Goal: Task Accomplishment & Management: Complete application form

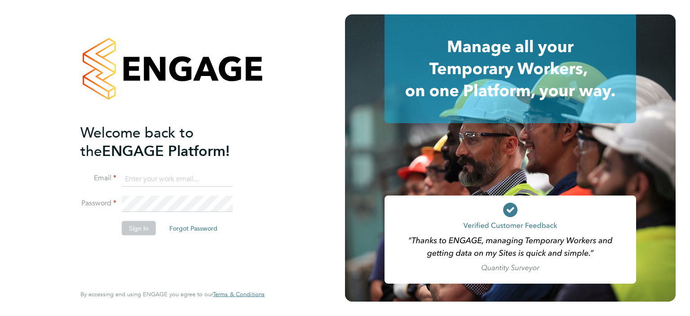
click at [151, 176] on input at bounding box center [177, 179] width 111 height 16
type input "Ashley.kelly@linearrecruitment.co.uk"
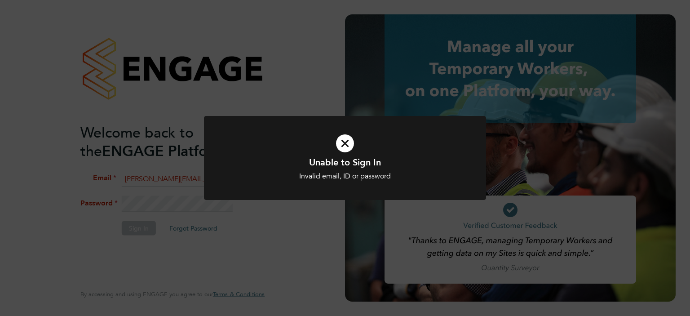
click at [213, 191] on div at bounding box center [345, 158] width 282 height 84
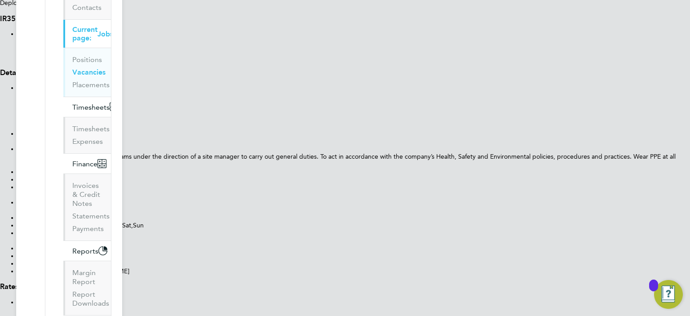
scroll to position [171, 0]
click at [455, 18] on h3 "IR35 Determination" at bounding box center [345, 18] width 690 height 9
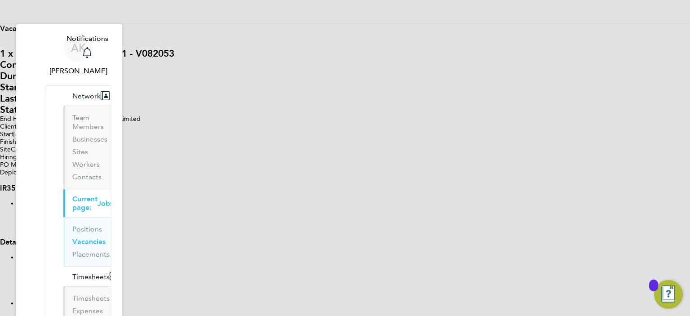
scroll to position [0, 0]
click at [72, 238] on link "Vacancies" at bounding box center [88, 242] width 33 height 9
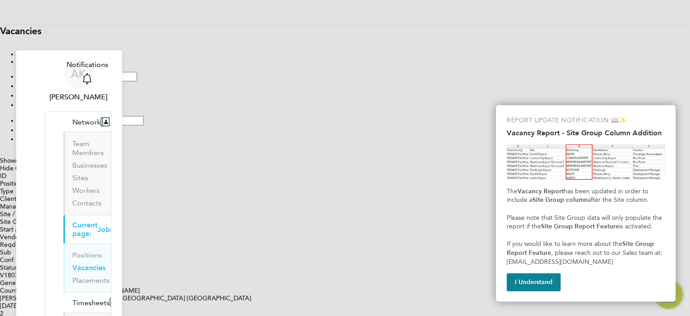
click at [543, 280] on button "I Understand" at bounding box center [534, 282] width 54 height 18
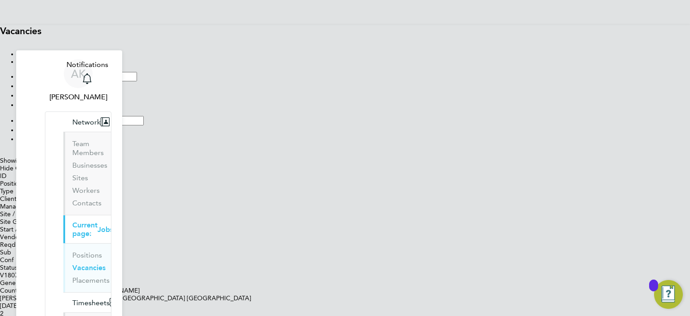
scroll to position [138, 0]
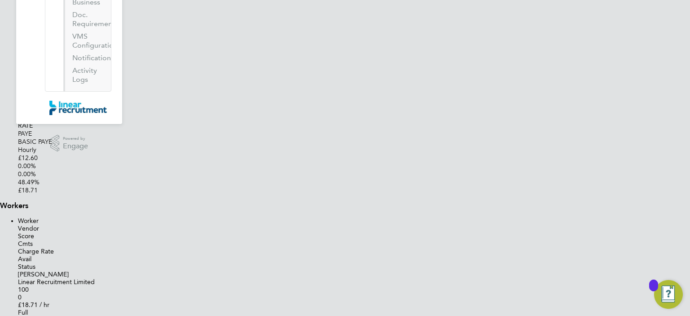
scroll to position [586, 0]
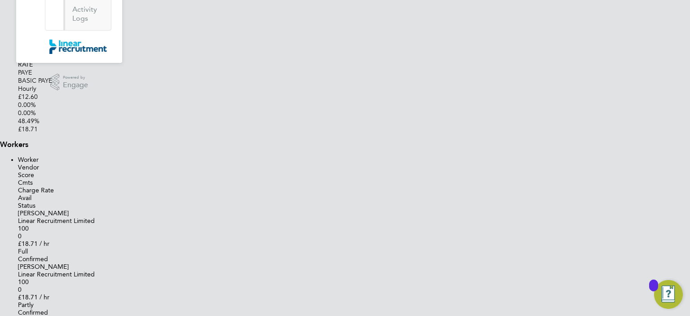
click at [18, 316] on button "Submit Worker" at bounding box center [18, 322] width 0 height 0
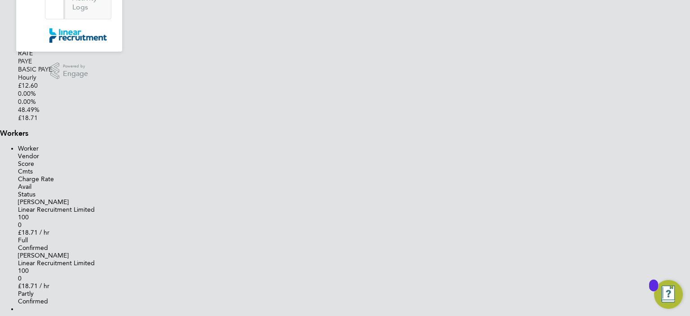
paste input "[EMAIL_ADDRESS][DOMAIN_NAME]"
type input "[EMAIL_ADDRESS][DOMAIN_NAME]"
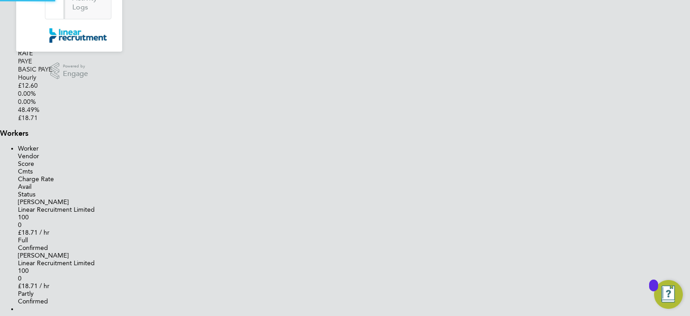
paste input "07941 340 714"
type input "07941 340 714"
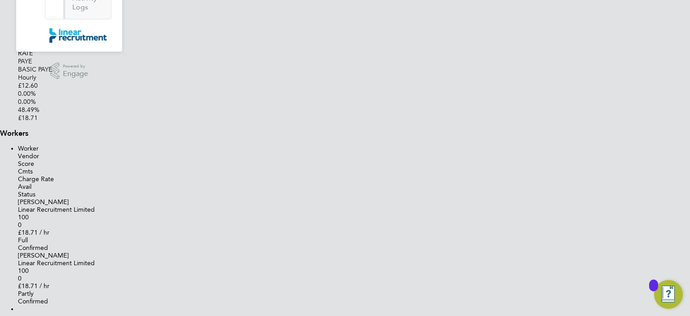
type input "Mr"
type input "[PERSON_NAME]"
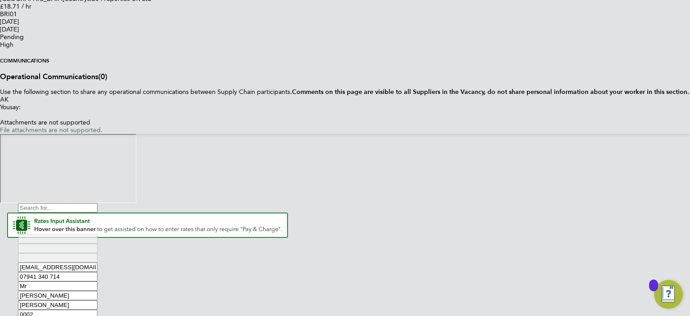
scroll to position [1081, 0]
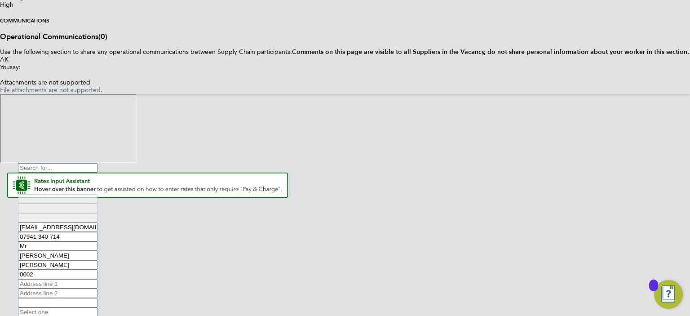
type input "0002"
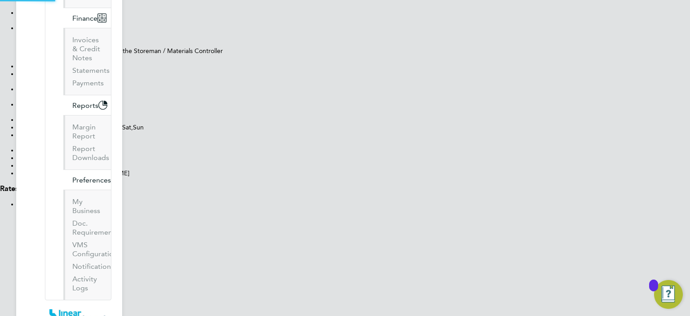
scroll to position [0, 0]
type input "[PERSON_NAME] (0002)"
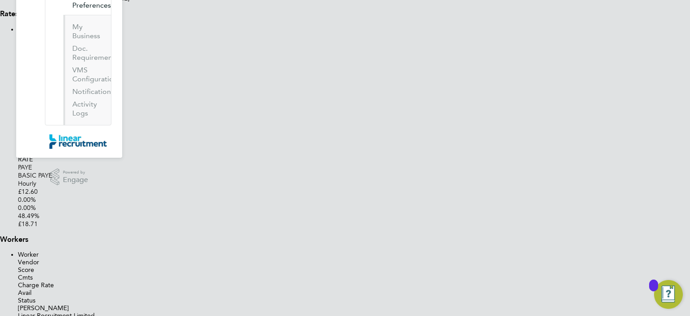
scroll to position [493, 0]
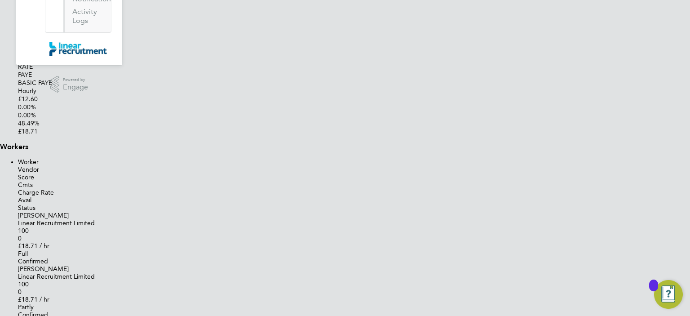
scroll to position [586, 0]
click at [18, 316] on button "Submit Worker" at bounding box center [18, 322] width 0 height 0
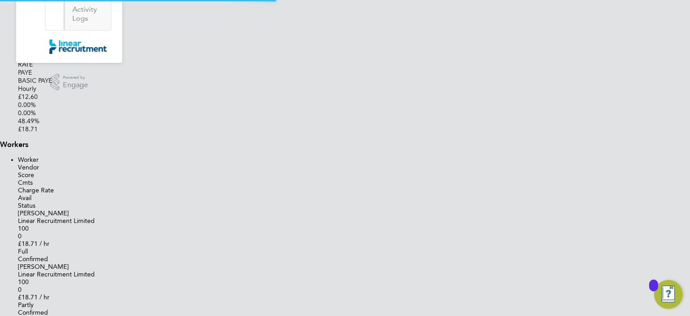
scroll to position [577, 411]
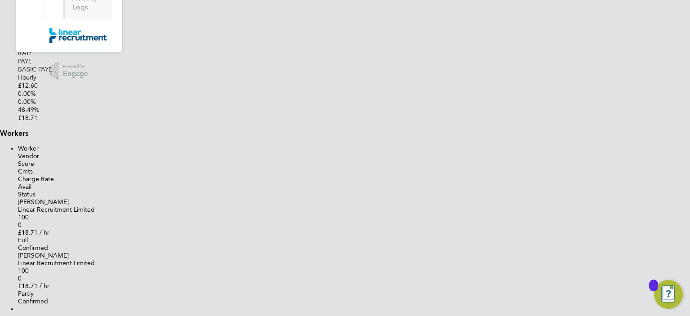
type input "[PERSON_NAME] (0002)"
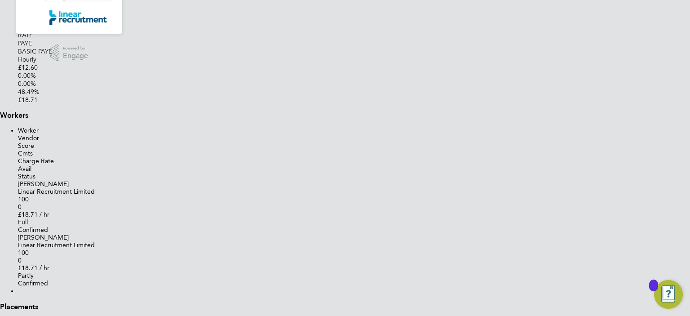
type input "Contract"
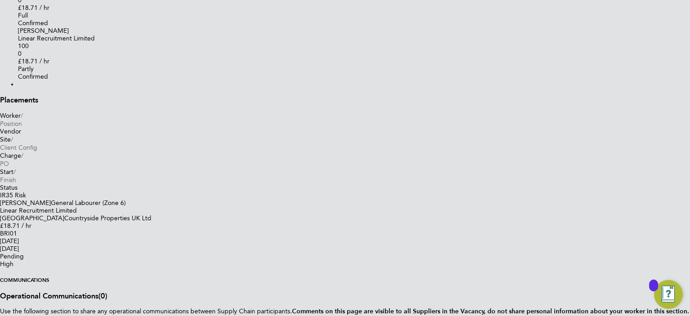
type input "[DATE]"
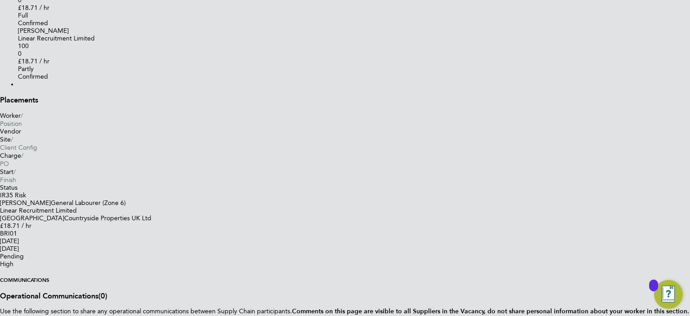
type input "[DATE]"
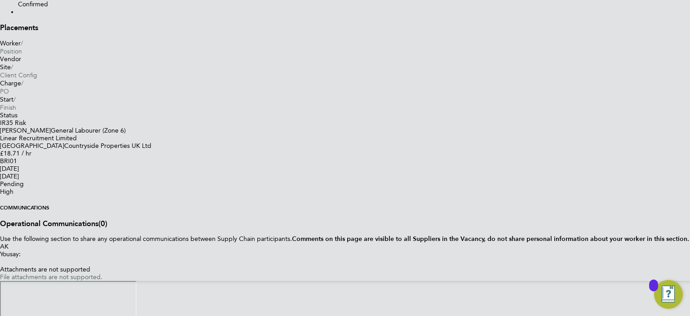
type input "basic 1"
type input "18.71"
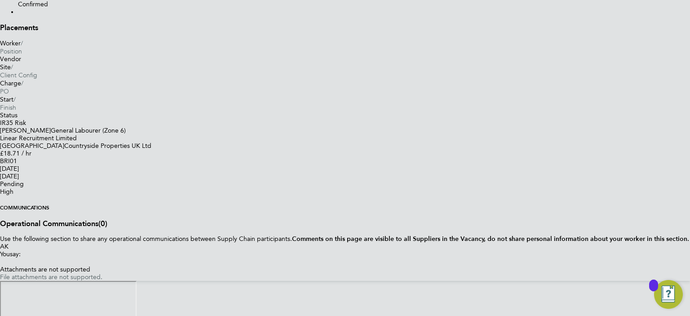
type input "1"
type input "16"
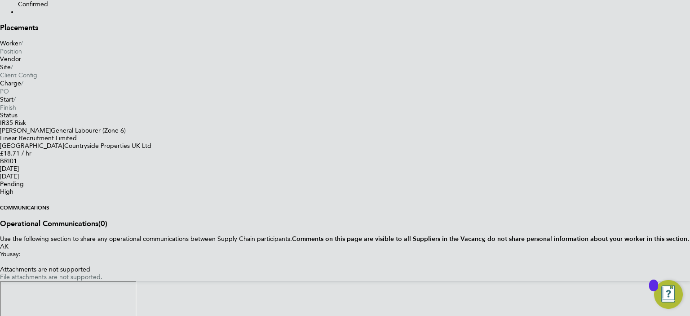
type input "16"
type input "-93.75"
type input "1"
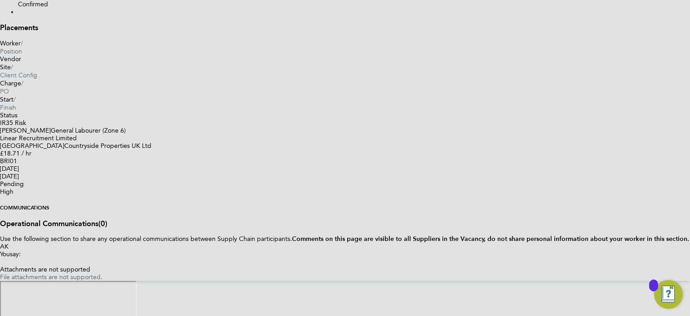
type input "12.5"
type input "18"
type input "16.875"
type input "18.7"
type input "16.9375"
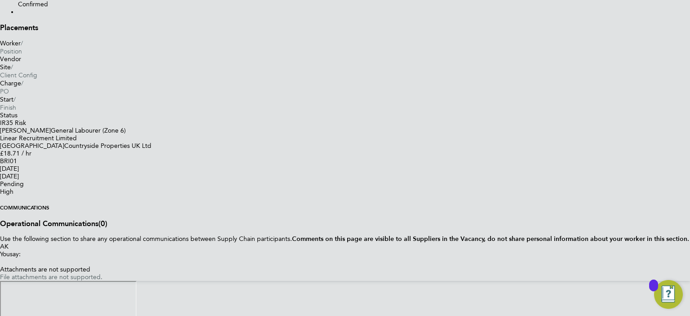
type input "18.71"
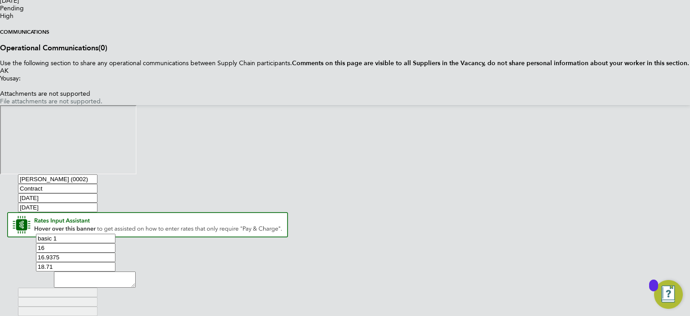
scroll to position [1163, 0]
click at [0, 316] on button "Save" at bounding box center [0, 316] width 0 height 0
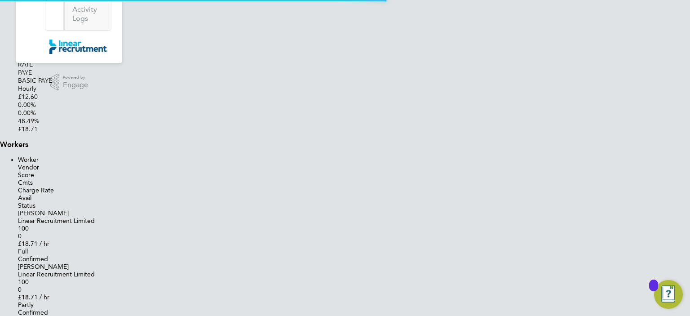
scroll to position [34, 62]
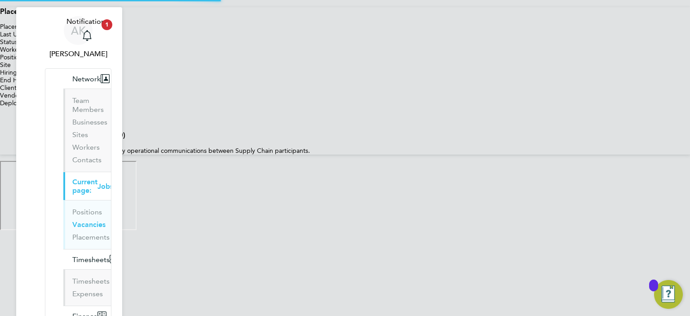
scroll to position [4, 4]
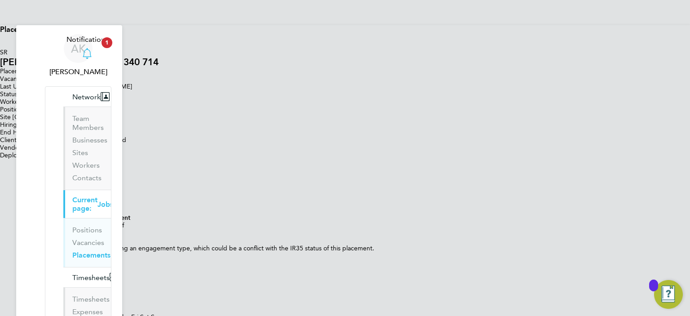
click at [93, 48] on icon "Main navigation" at bounding box center [87, 53] width 11 height 11
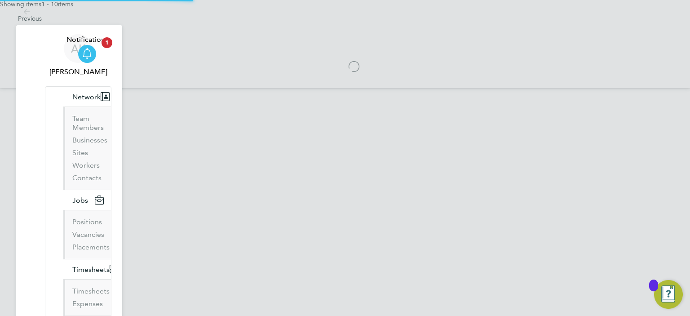
click at [93, 48] on icon "Main navigation" at bounding box center [87, 53] width 11 height 11
